Goal: Task Accomplishment & Management: Manage account settings

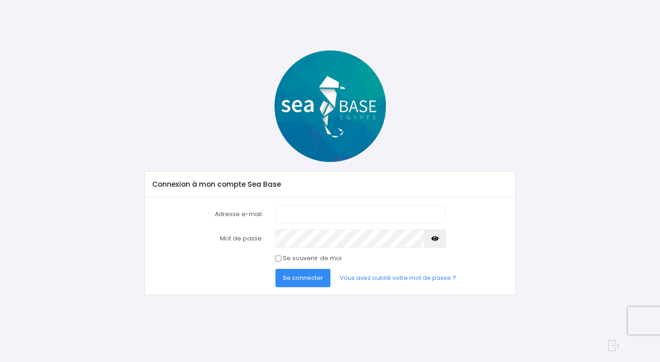
click at [357, 103] on img at bounding box center [330, 105] width 111 height 111
type input "[EMAIL_ADDRESS][DOMAIN_NAME]"
click at [282, 257] on div "Se souvenir de moi" at bounding box center [361, 258] width 171 height 9
click at [278, 258] on input "Se souvenir de moi" at bounding box center [279, 258] width 6 height 6
checkbox input "true"
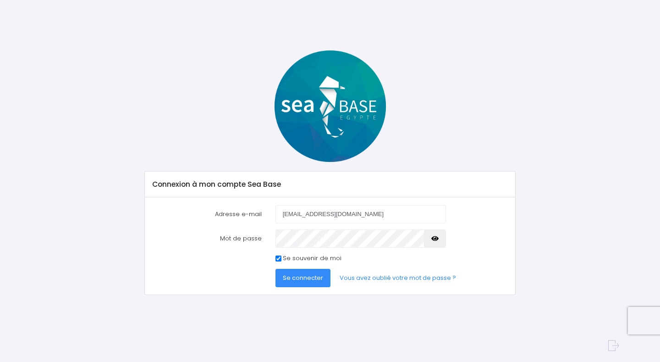
click at [291, 276] on span "Se connecter" at bounding box center [303, 277] width 40 height 9
click at [331, 121] on img at bounding box center [330, 105] width 111 height 111
click at [615, 346] on icon at bounding box center [611, 345] width 16 height 17
